Goal: Task Accomplishment & Management: Use online tool/utility

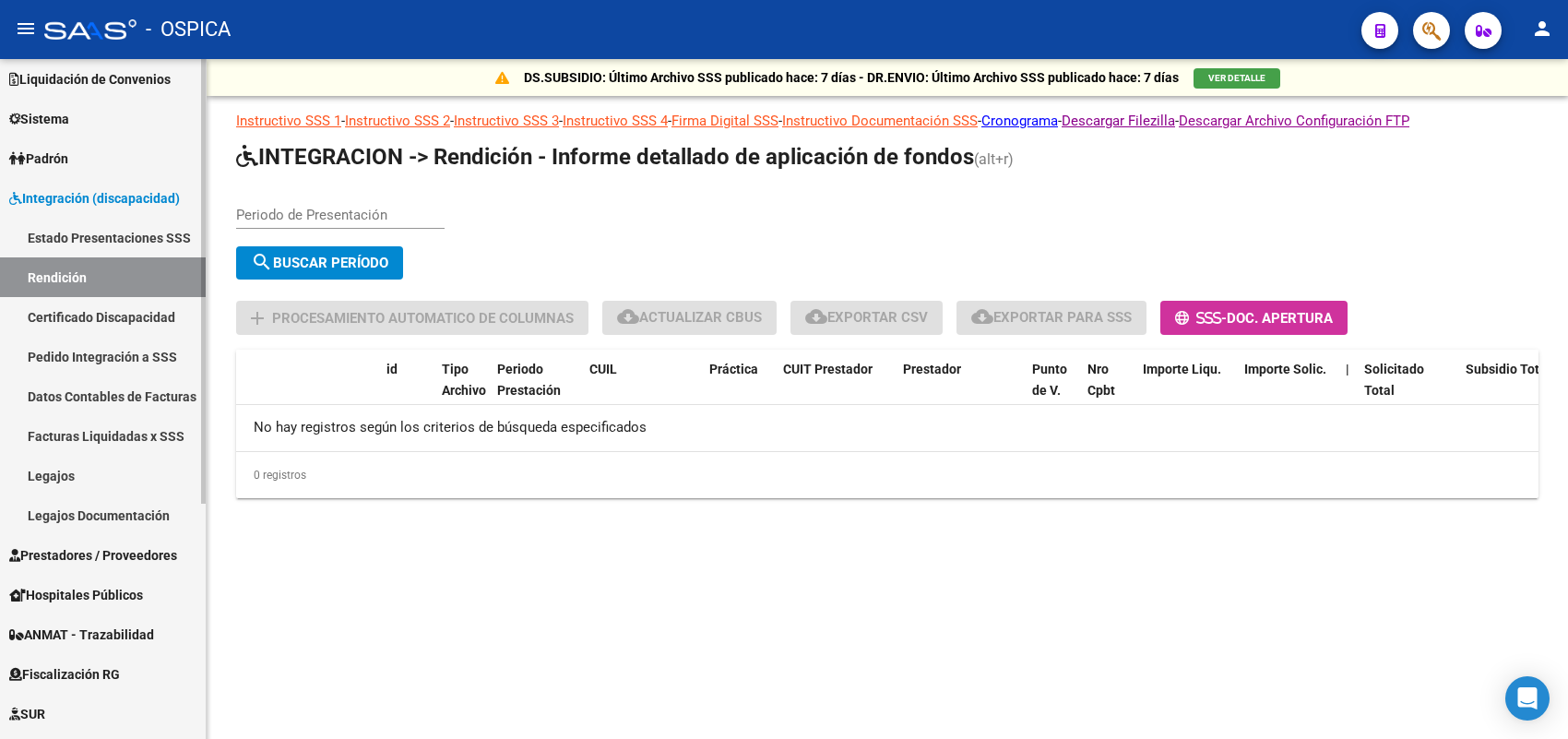
scroll to position [115, 0]
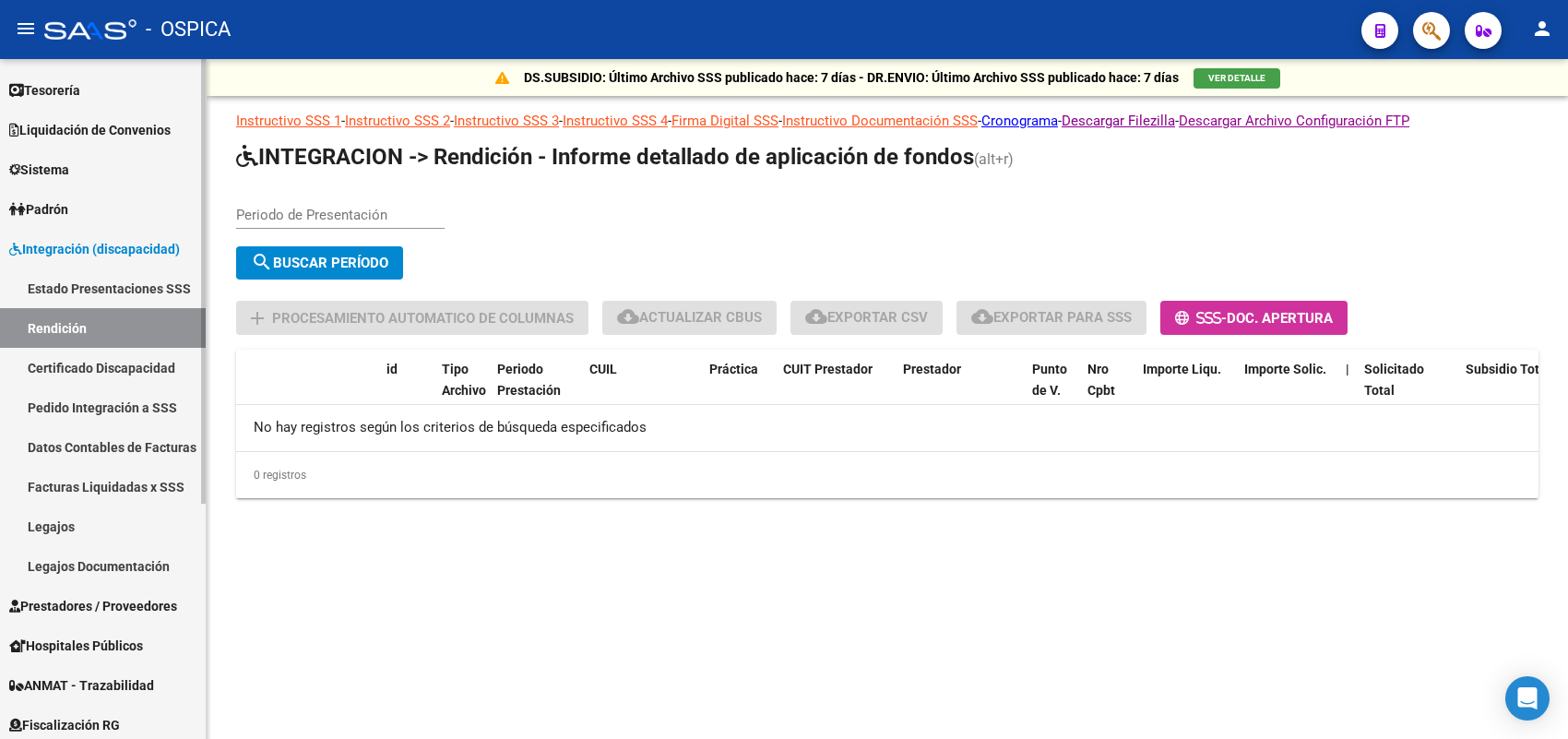
click at [62, 330] on link "Rendición" at bounding box center [103, 327] width 205 height 40
click at [351, 255] on span "search Buscar Período" at bounding box center [320, 262] width 138 height 16
click at [321, 255] on span "search Buscar Período" at bounding box center [320, 262] width 138 height 16
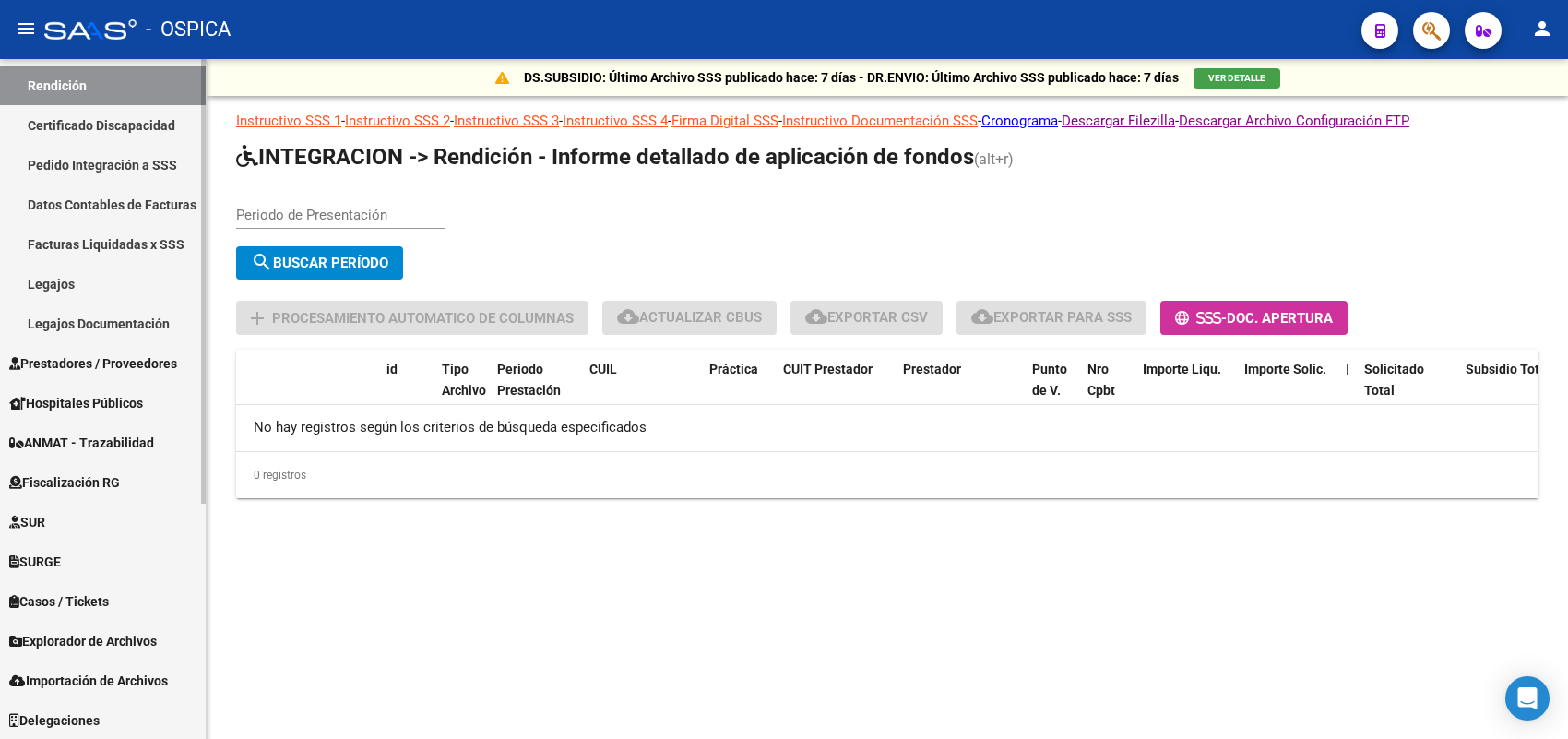
scroll to position [242, 0]
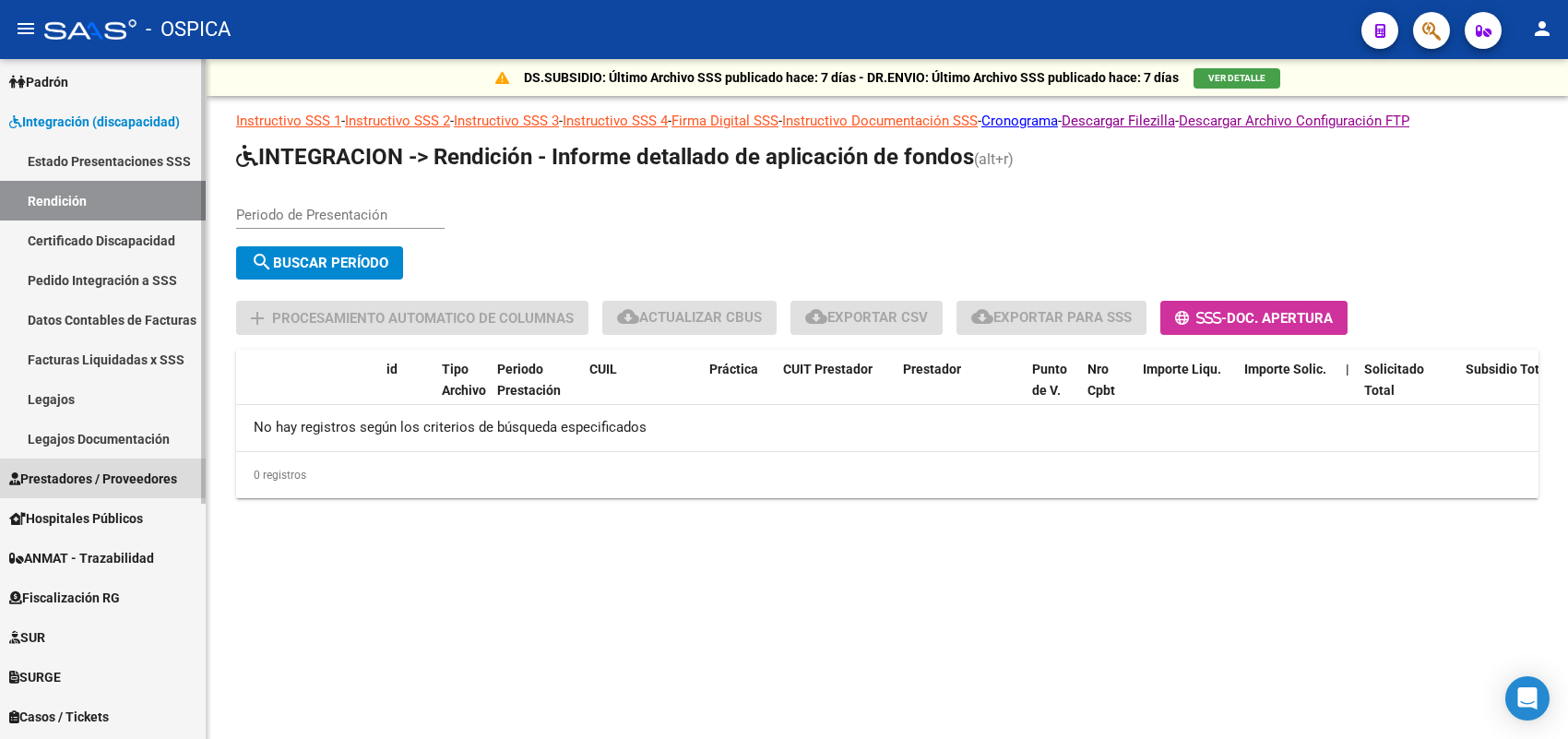
click at [102, 471] on span "Prestadores / Proveedores" at bounding box center [93, 478] width 168 height 20
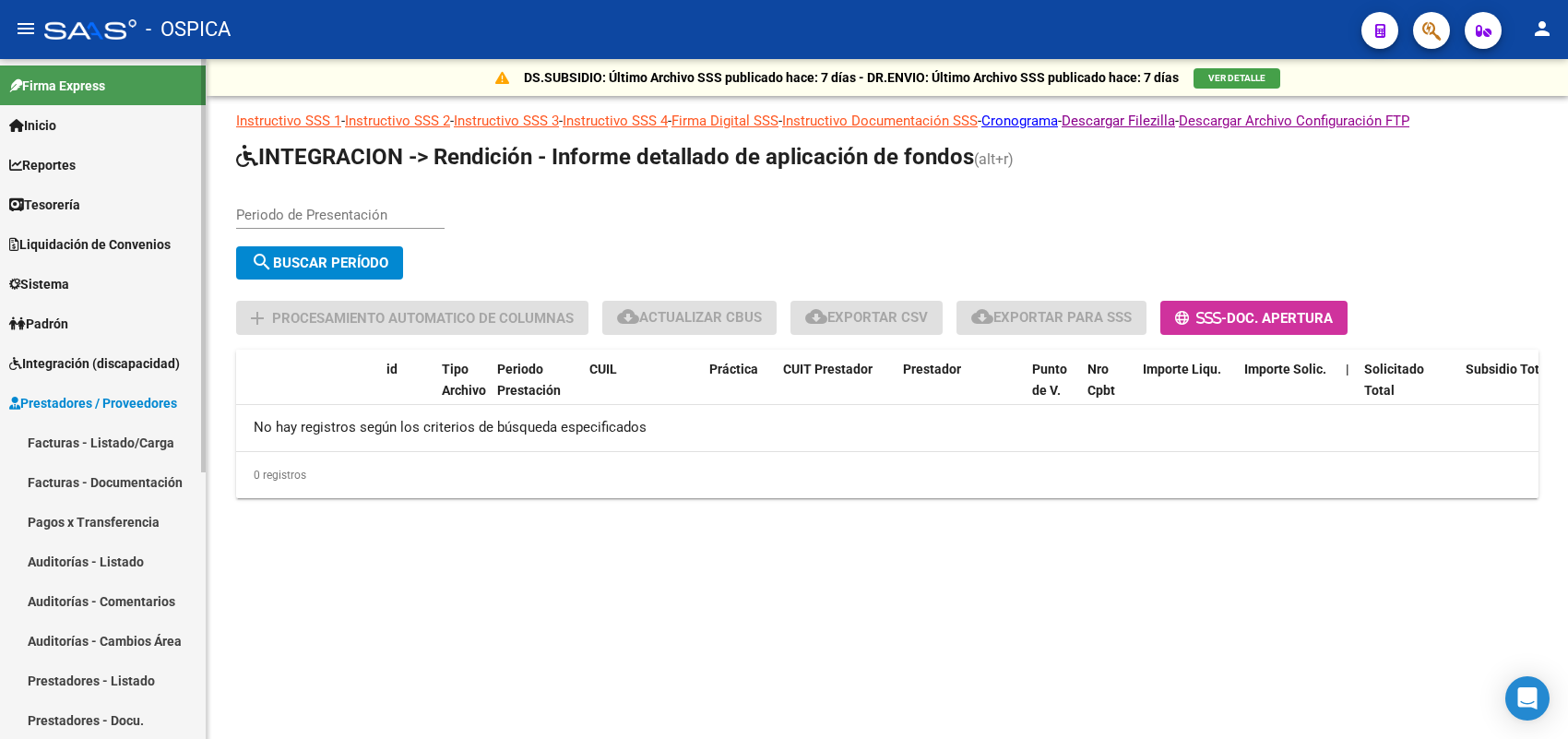
scroll to position [0, 0]
click at [69, 287] on span "Sistema" at bounding box center [40, 285] width 60 height 20
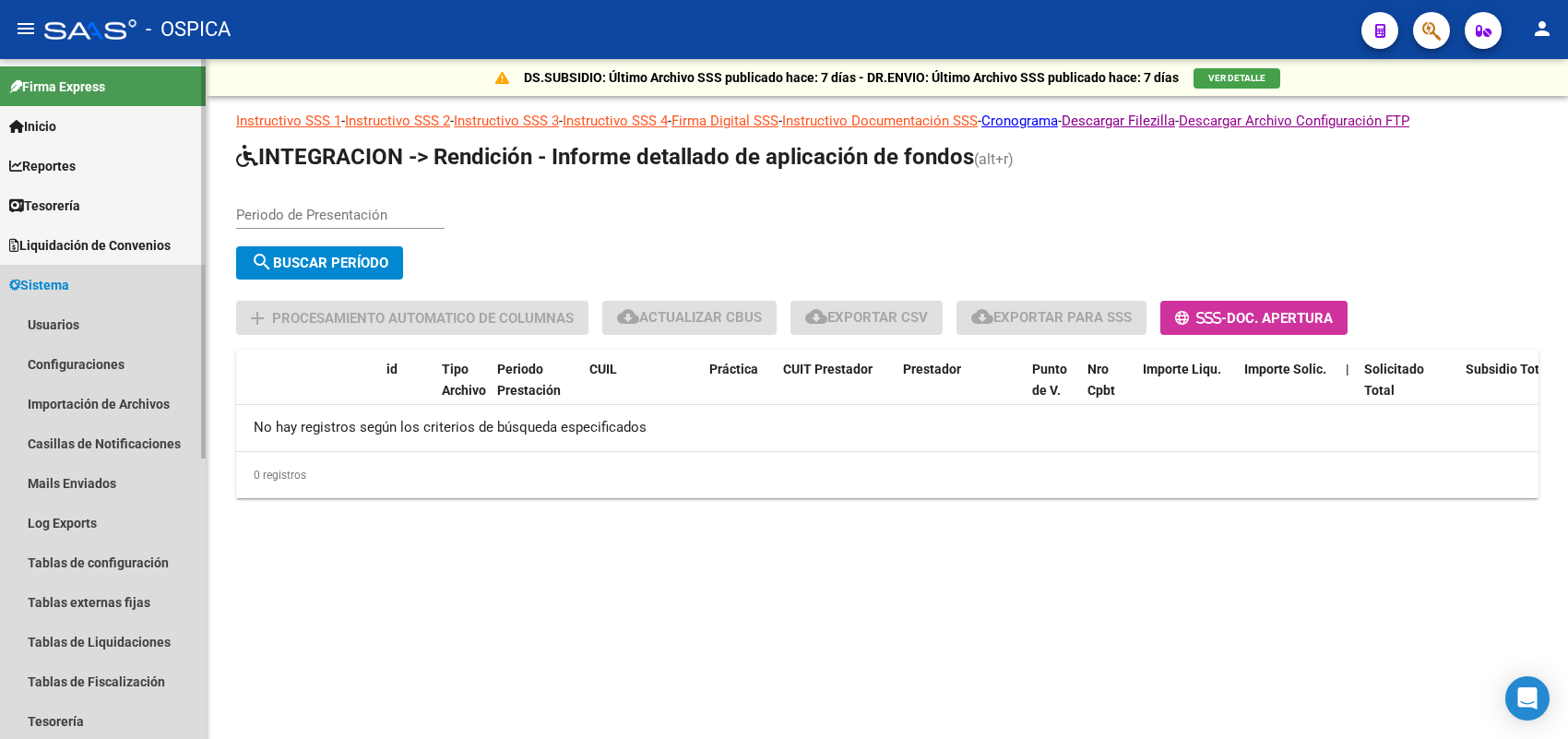
click at [120, 278] on link "Sistema" at bounding box center [103, 284] width 205 height 40
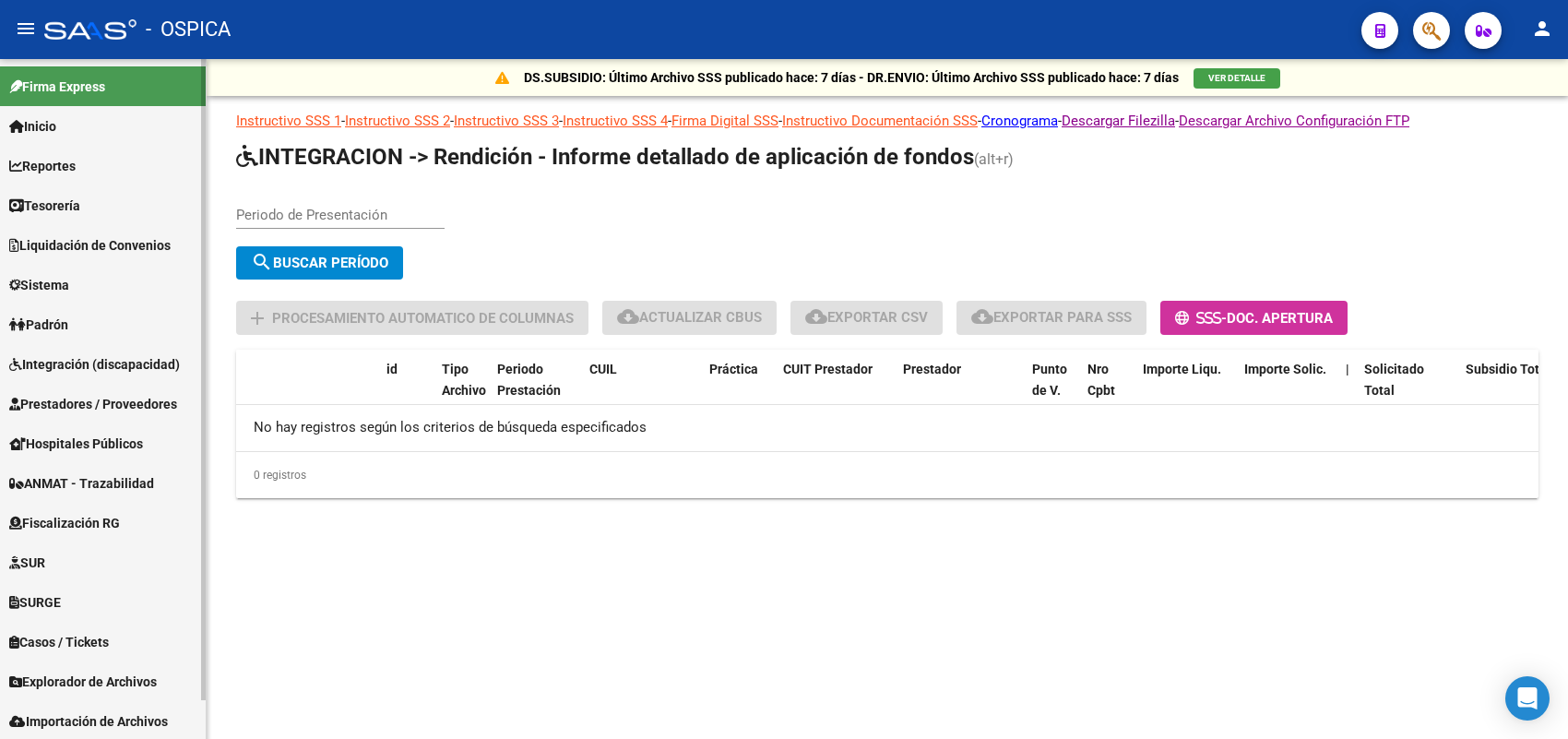
click at [68, 317] on span "Padrón" at bounding box center [39, 324] width 59 height 20
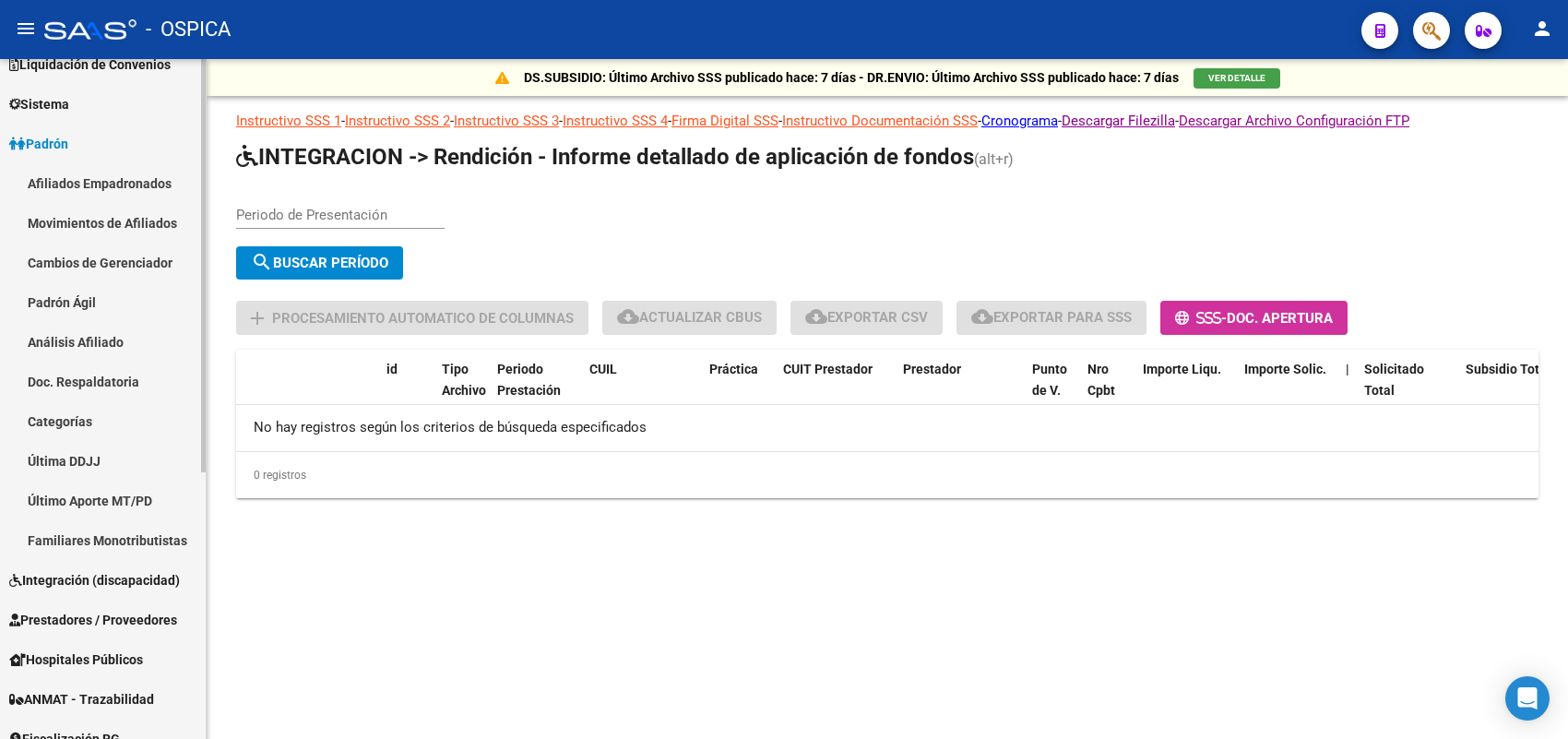
scroll to position [231, 0]
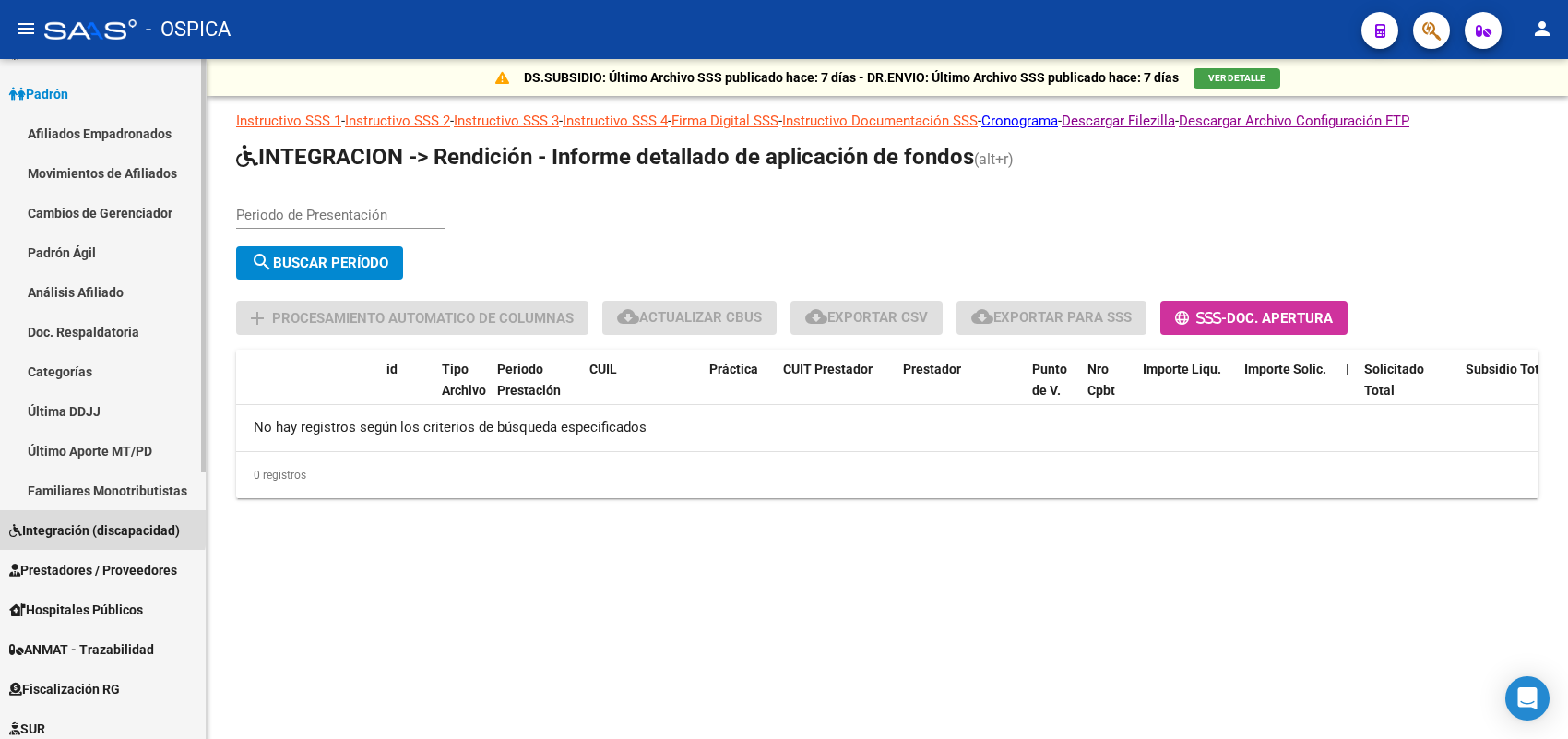
click at [52, 522] on span "Integración (discapacidad)" at bounding box center [95, 530] width 170 height 20
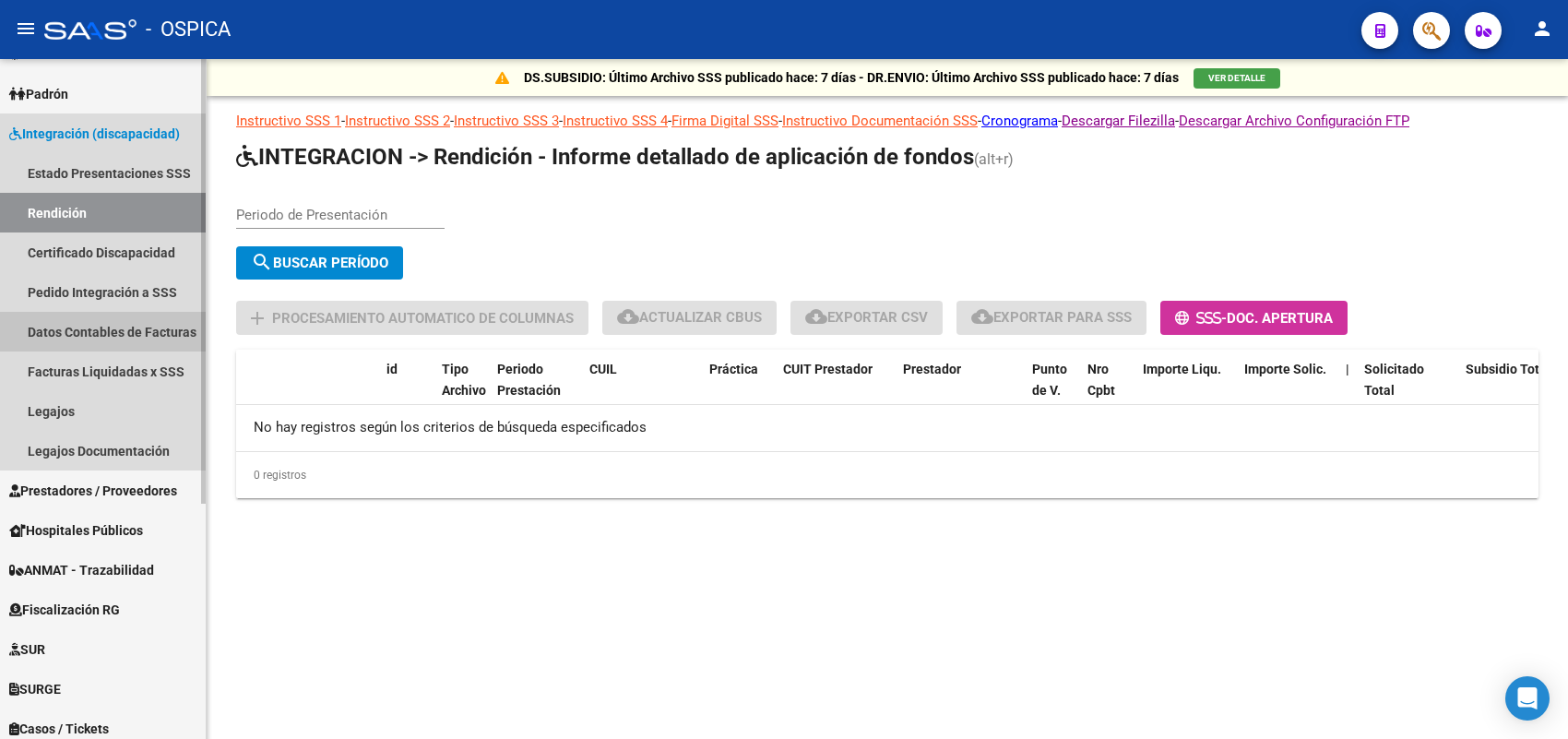
click at [108, 328] on link "Datos Contables de Facturas" at bounding box center [103, 331] width 205 height 40
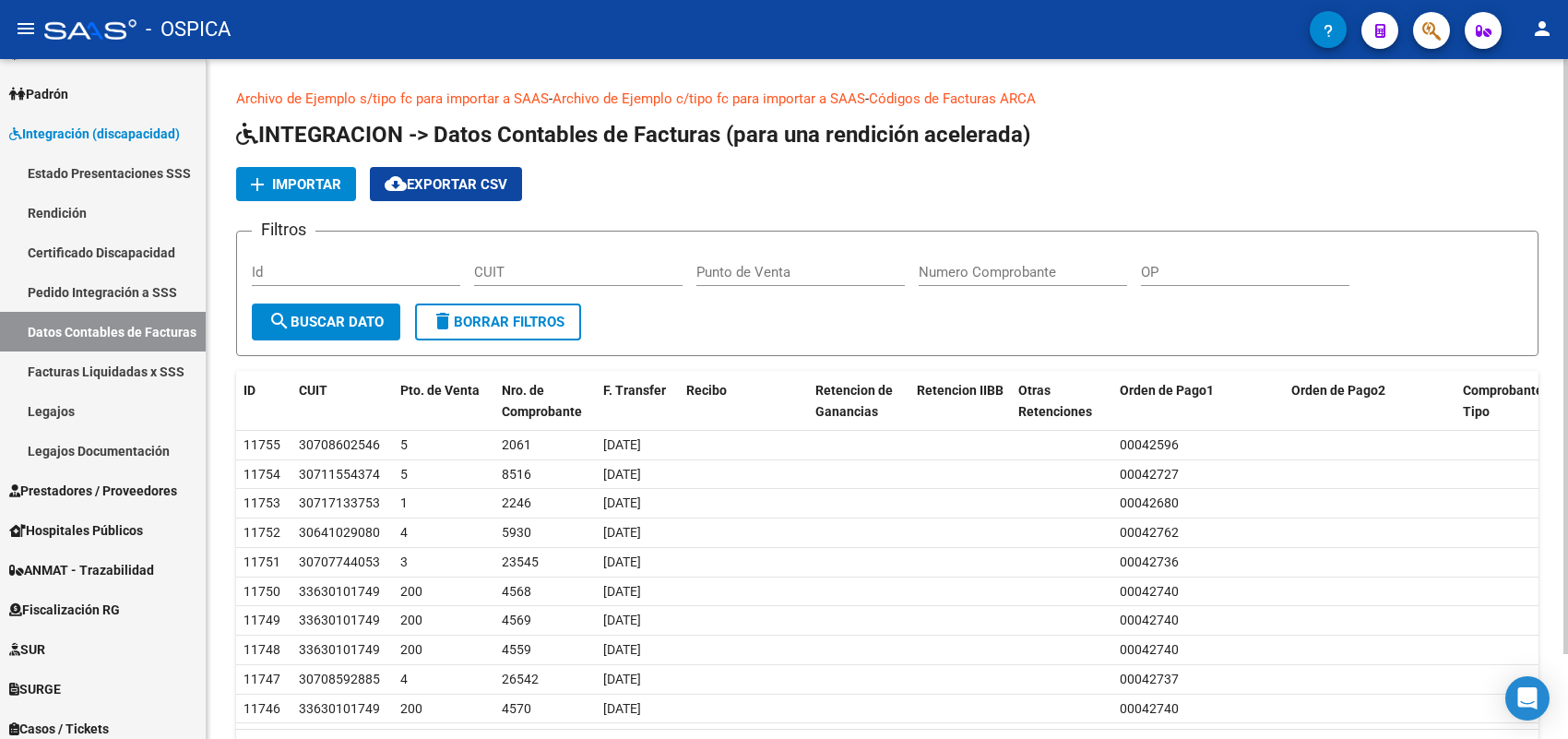
drag, startPoint x: 298, startPoint y: 200, endPoint x: 311, endPoint y: 175, distance: 28.2
click at [298, 200] on app-list-header "INTEGRACION -> Datos Contables de Facturas (para una rendición acelerada) add I…" at bounding box center [887, 238] width 1303 height 236
click at [311, 176] on span "Importar" at bounding box center [306, 184] width 69 height 16
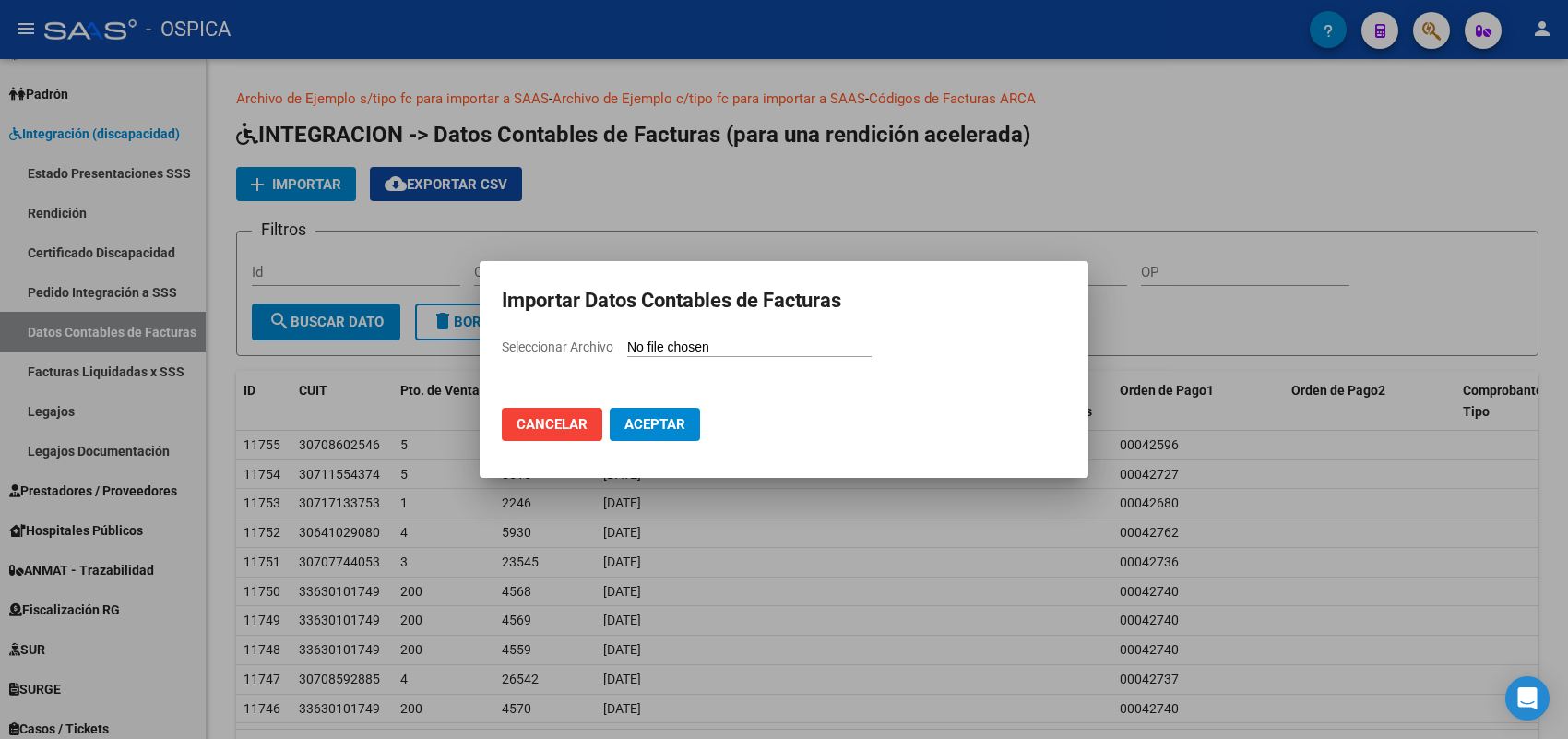
click at [662, 342] on input "Seleccionar Archivo" at bounding box center [750, 349] width 244 height 17
type input "C:\fakepath\202505 nuevo.CSV"
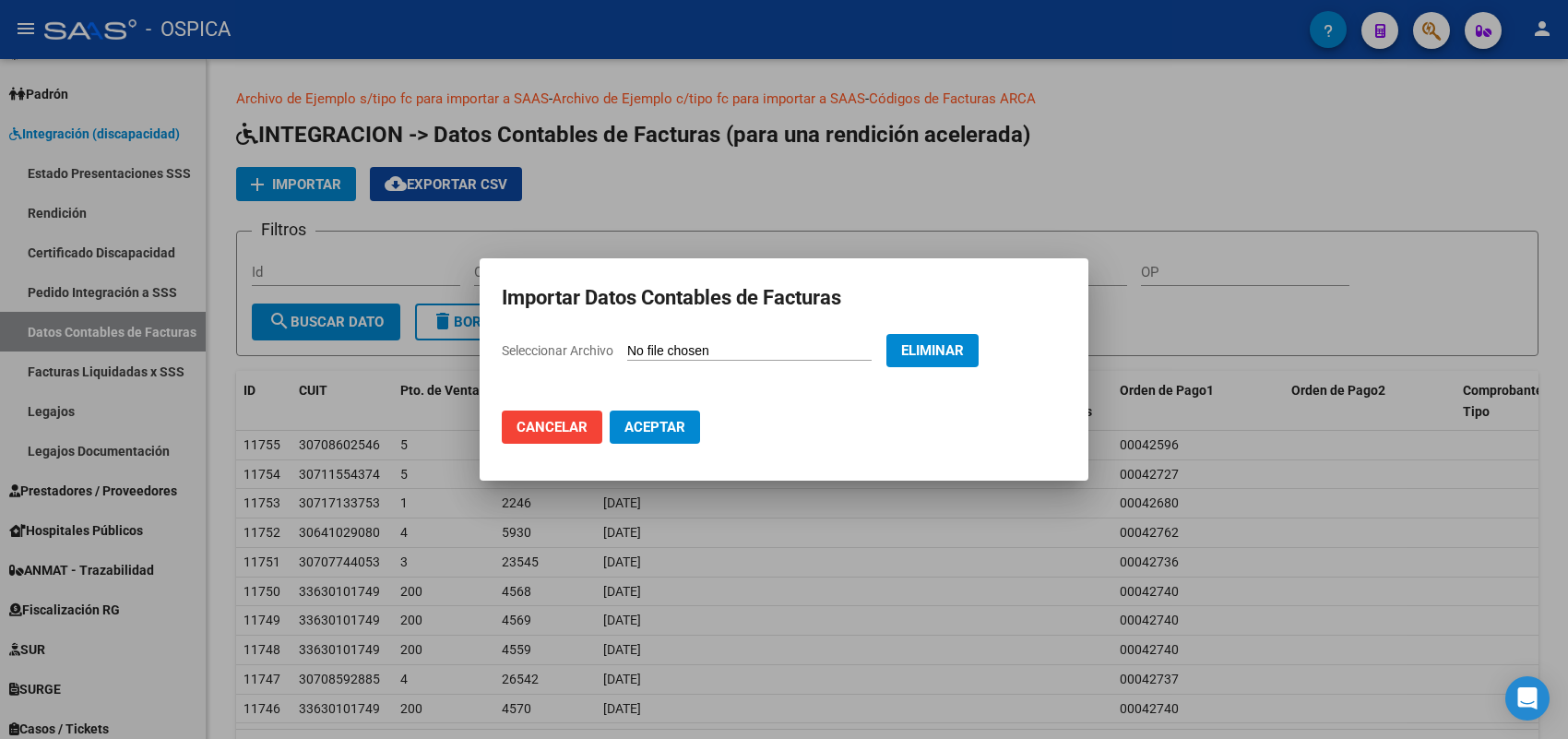
click at [667, 427] on span "Aceptar" at bounding box center [655, 426] width 61 height 16
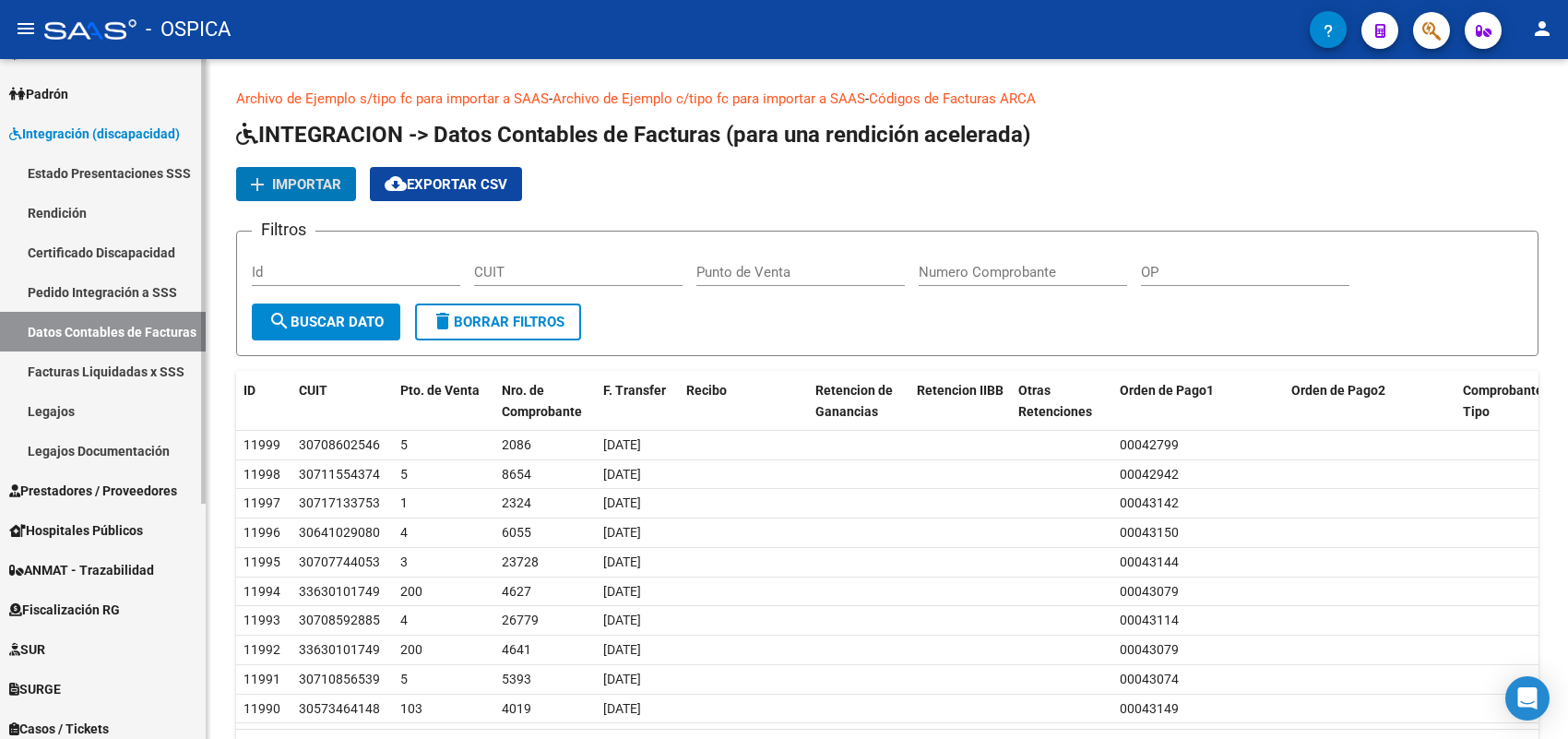
click at [79, 208] on link "Rendición" at bounding box center [103, 212] width 205 height 40
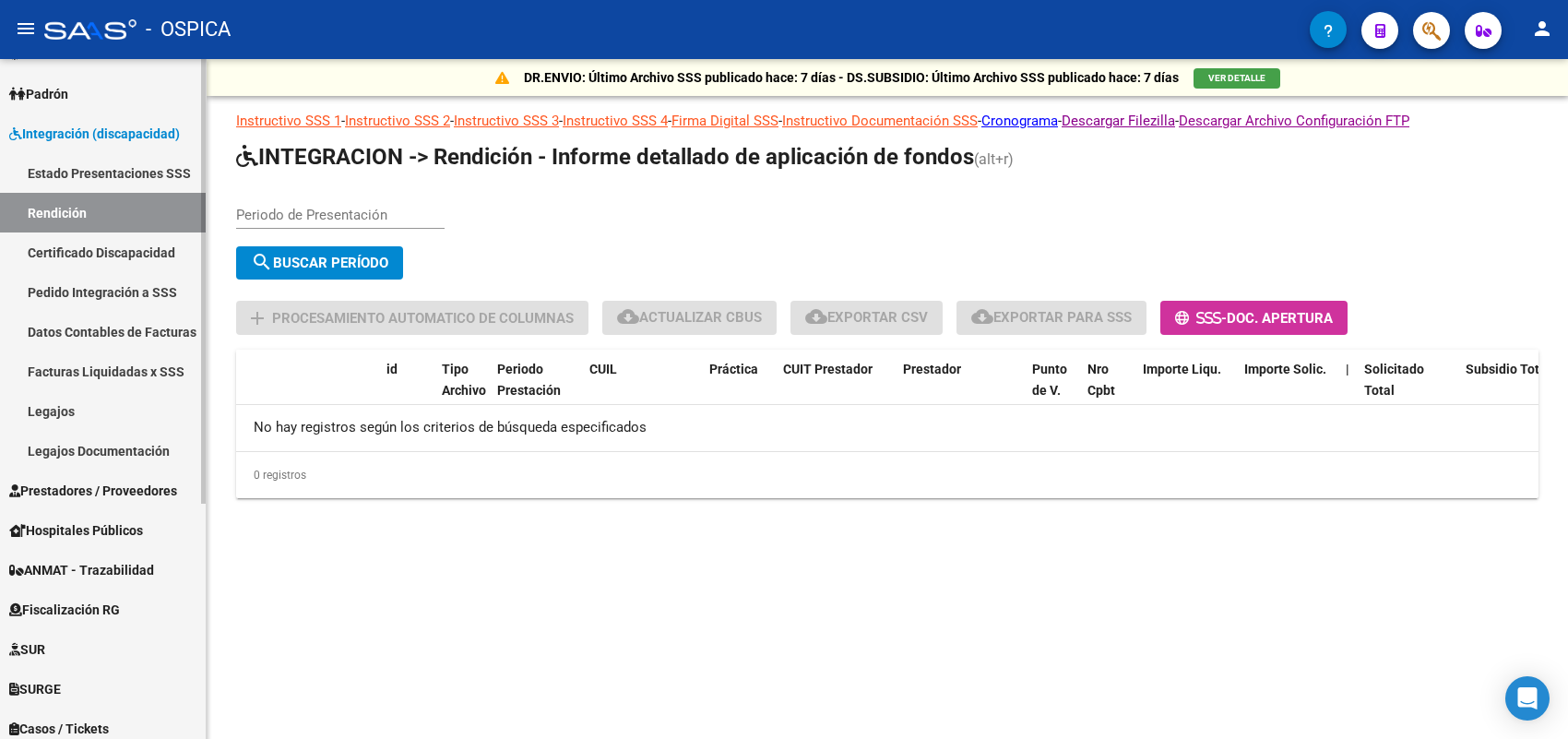
click at [86, 203] on link "Rendición" at bounding box center [103, 212] width 205 height 40
click at [360, 220] on input "Periodo de Presentación" at bounding box center [340, 214] width 208 height 16
type input "202505"
click at [381, 261] on span "search Buscar Período" at bounding box center [320, 262] width 138 height 16
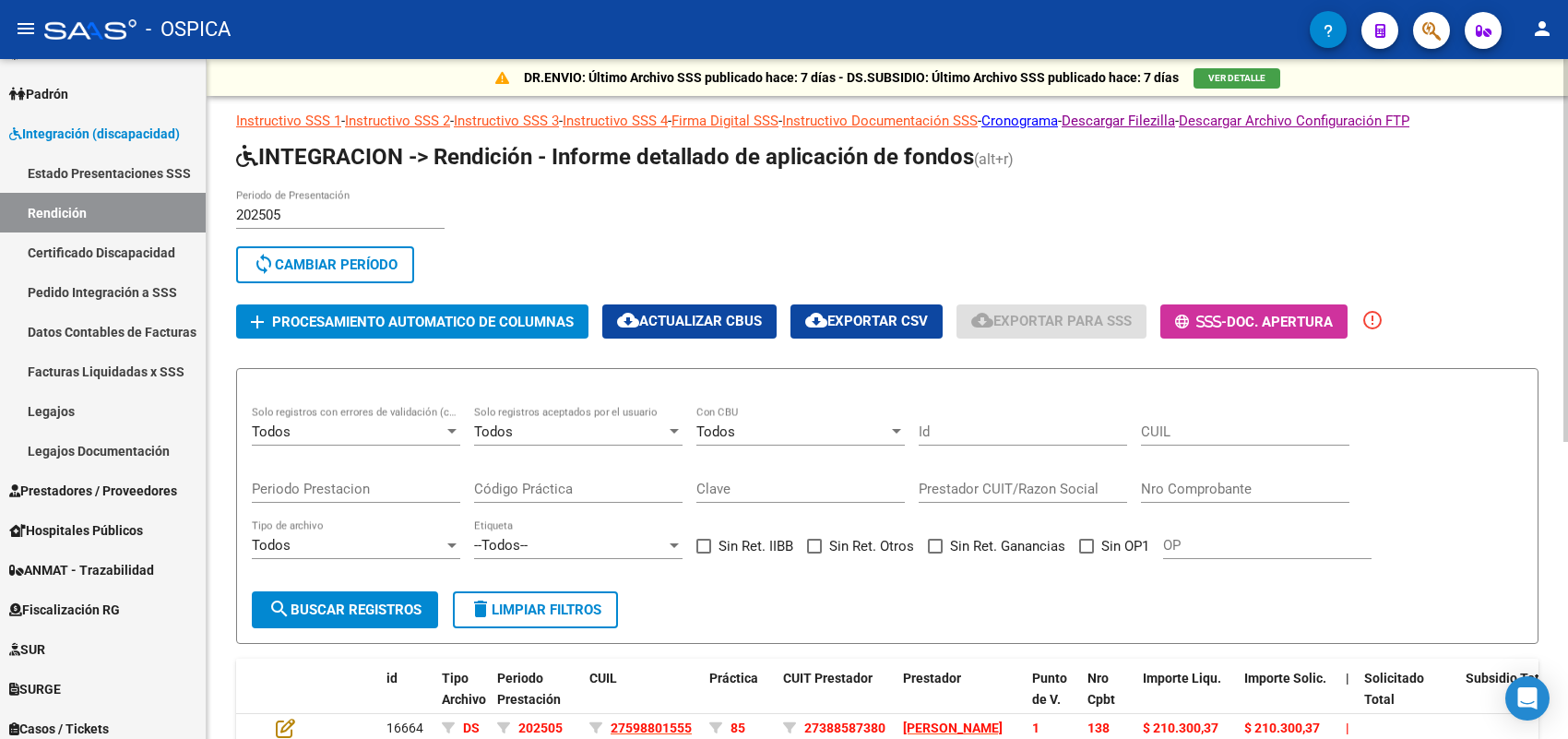
scroll to position [115, 0]
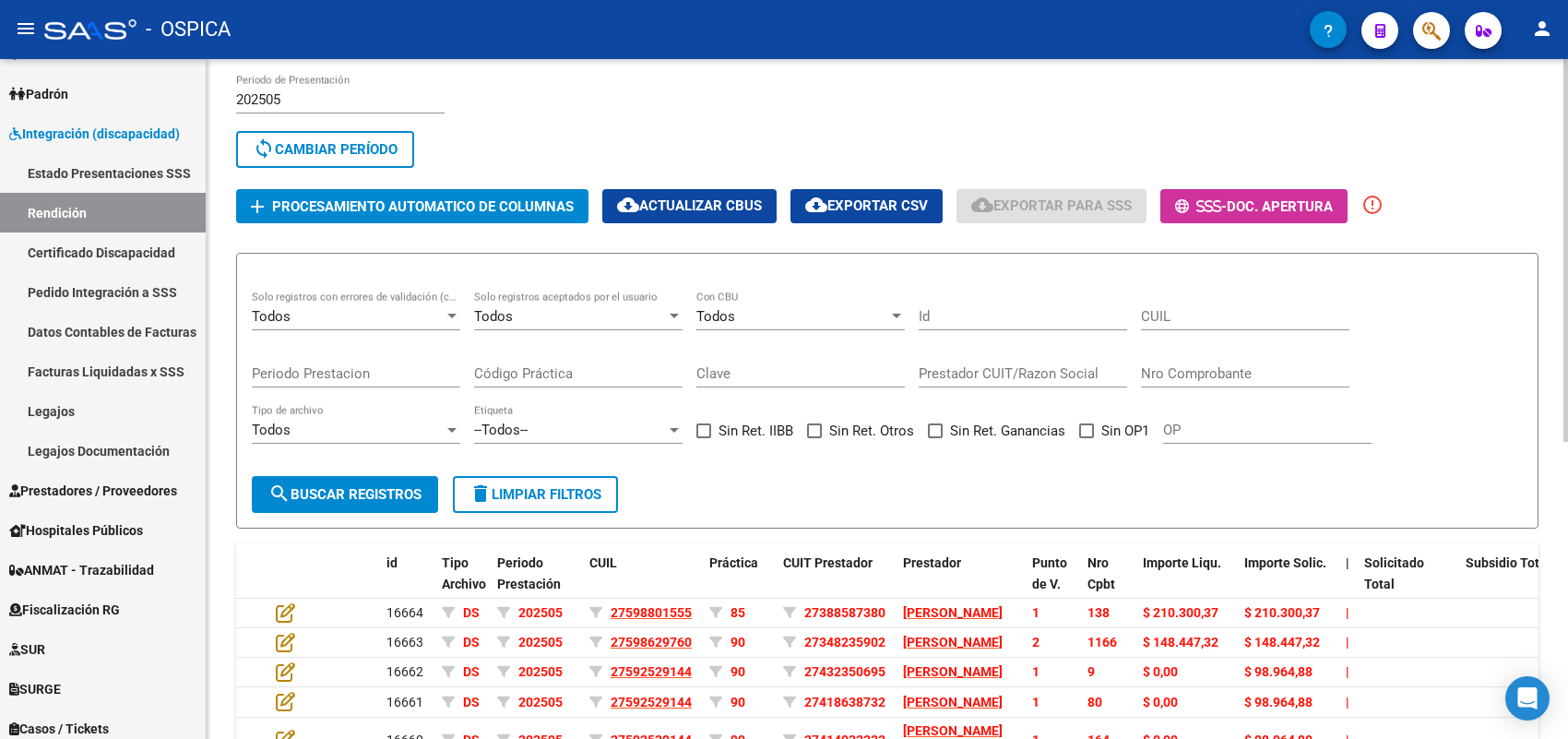
click at [461, 199] on span "Procesamiento automatico de columnas" at bounding box center [422, 206] width 301 height 16
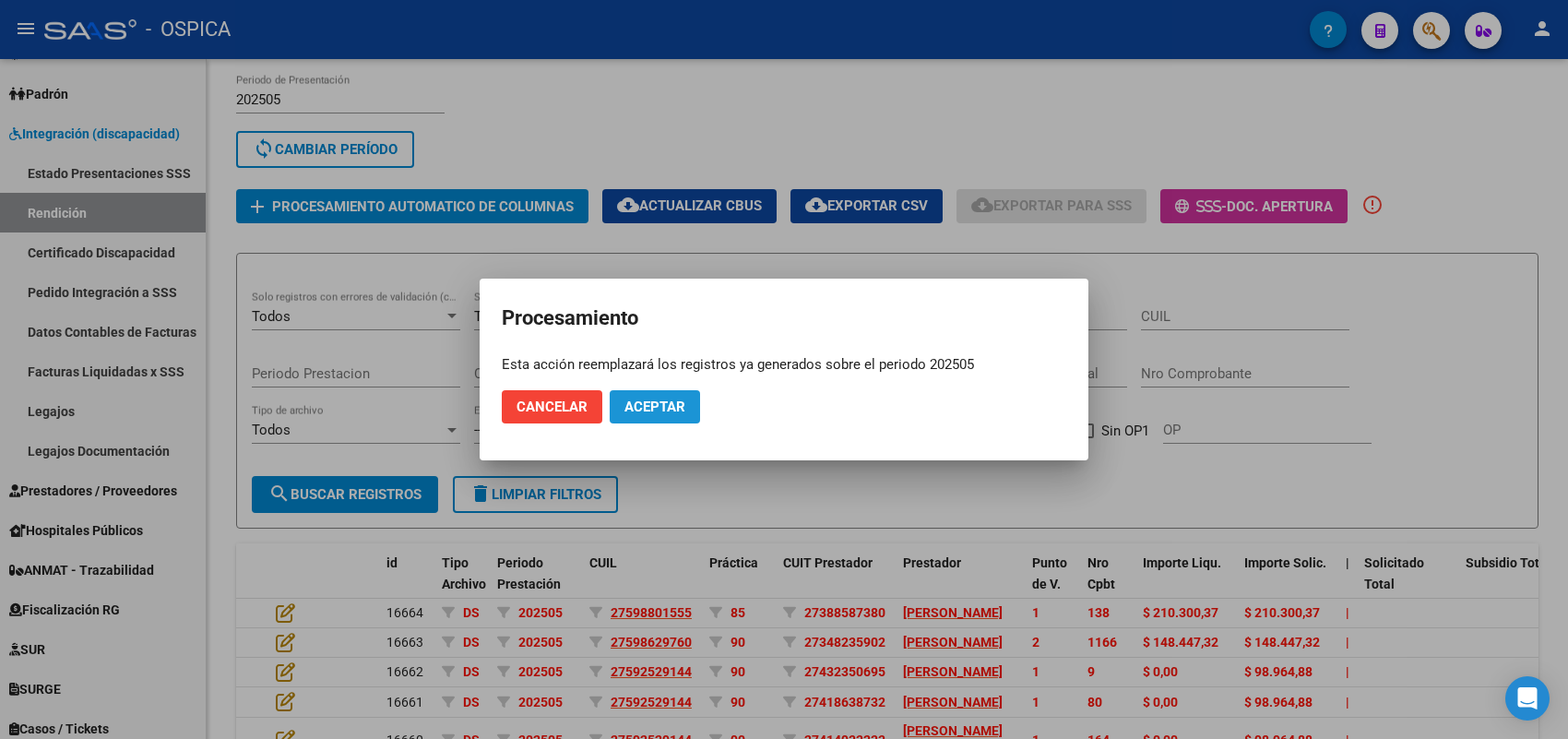
click at [676, 417] on button "Aceptar" at bounding box center [655, 407] width 90 height 33
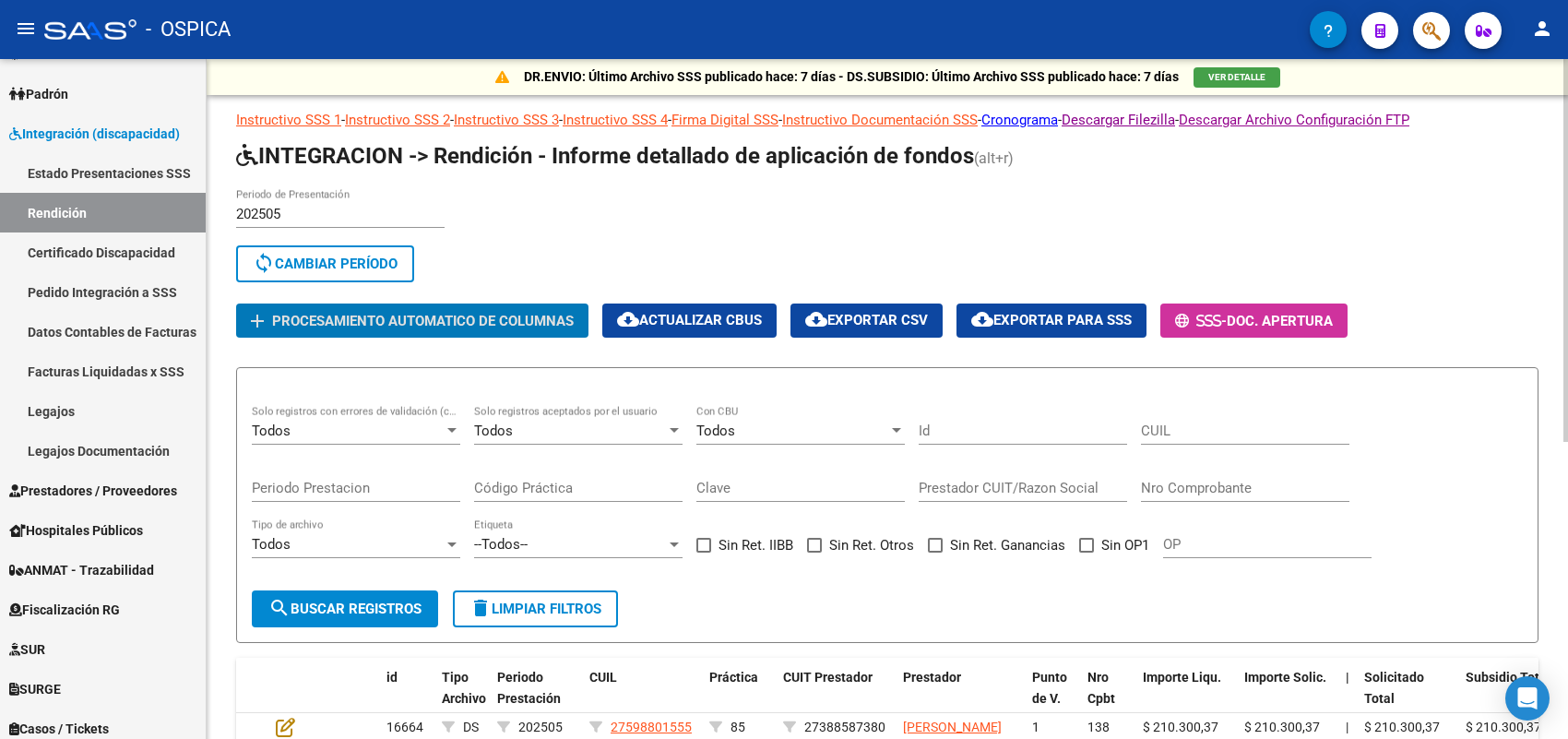
scroll to position [0, 0]
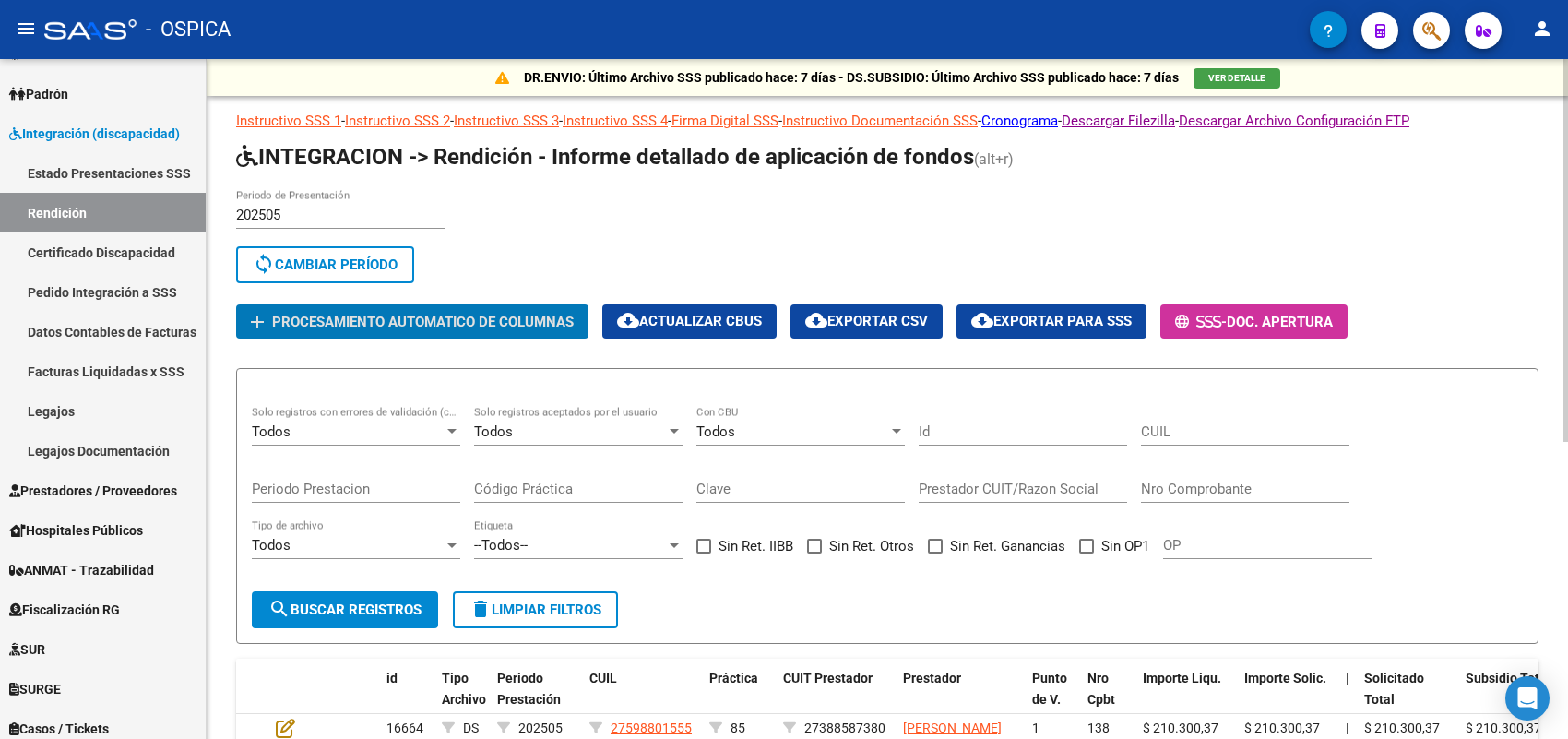
click at [982, 316] on mat-icon "cloud_download" at bounding box center [982, 320] width 22 height 22
